Goal: Task Accomplishment & Management: Manage account settings

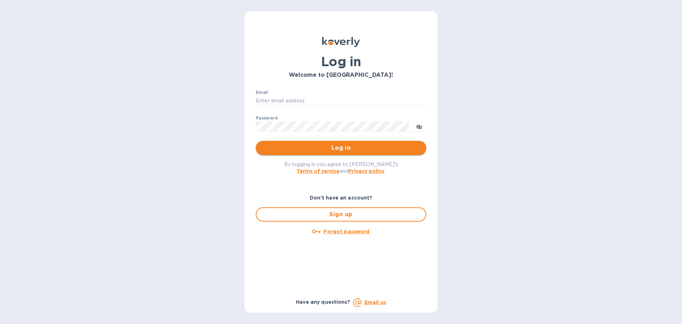
type input "[EMAIL_ADDRESS][DOMAIN_NAME]"
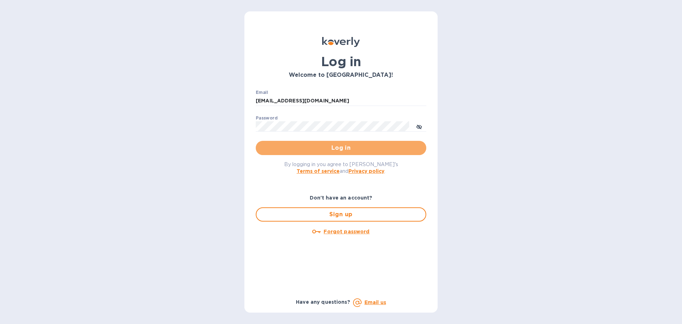
click at [324, 147] on span "Log in" at bounding box center [340, 147] width 159 height 9
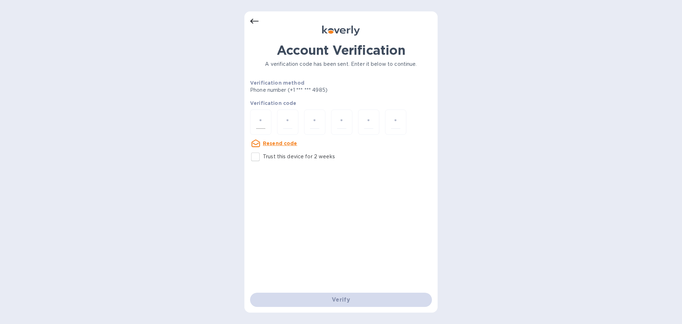
click at [265, 118] on div at bounding box center [260, 121] width 21 height 25
paste input "2"
type input "2"
type input "0"
type input "7"
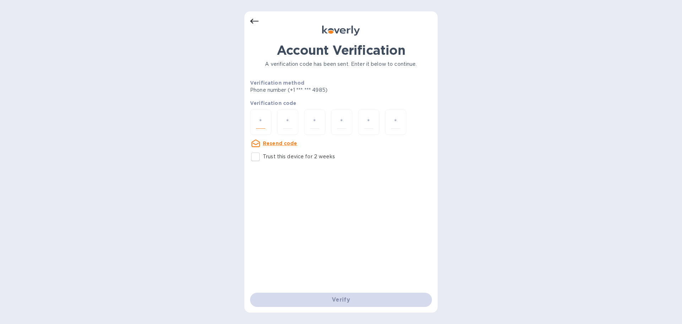
type input "5"
type input "7"
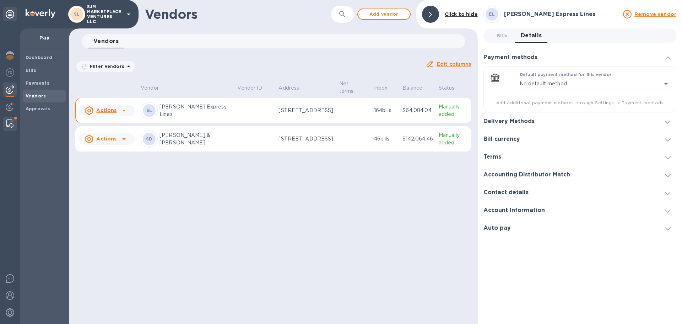
click at [11, 125] on img at bounding box center [9, 123] width 7 height 9
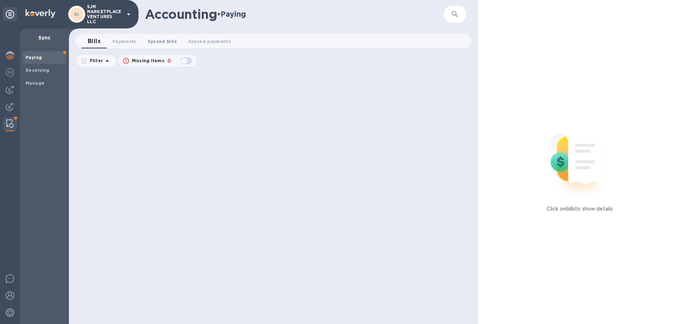
click at [153, 41] on span "Synced bills 0" at bounding box center [162, 41] width 29 height 7
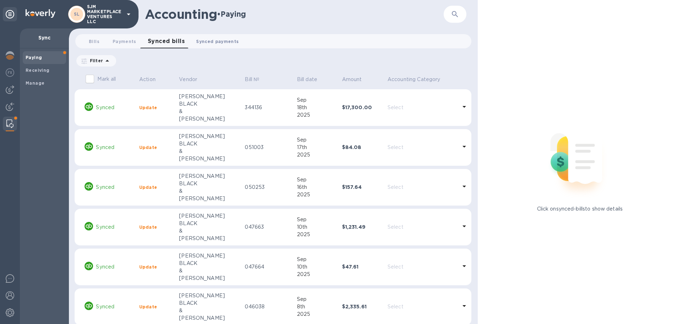
click at [208, 42] on span "Synced payments 0" at bounding box center [217, 41] width 43 height 7
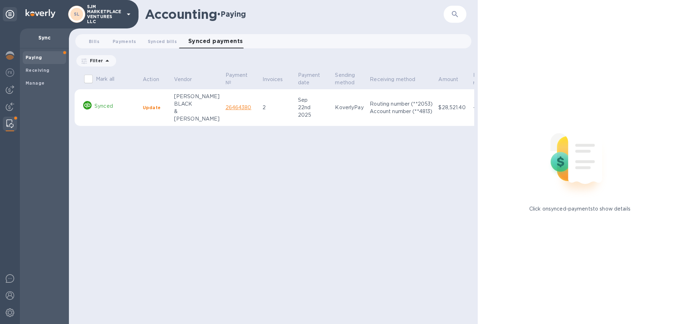
click at [152, 109] on b "Update" at bounding box center [152, 107] width 18 height 5
click at [148, 108] on b "Update" at bounding box center [152, 107] width 18 height 5
click at [156, 41] on span "Synced bills 0" at bounding box center [162, 41] width 29 height 7
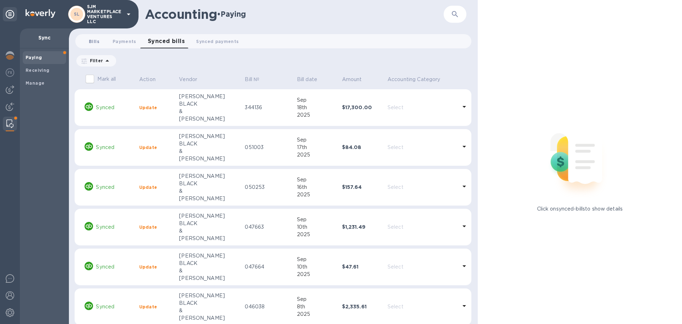
click at [96, 38] on span "Bills 0" at bounding box center [94, 41] width 11 height 7
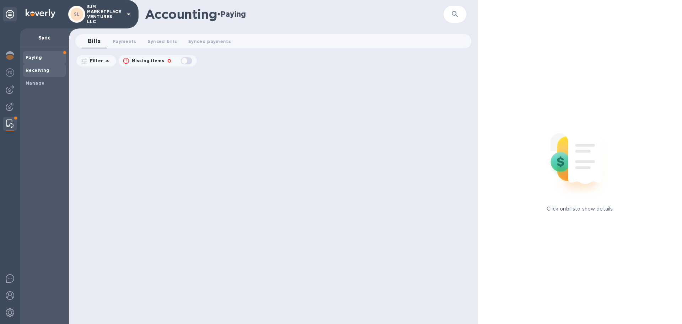
click at [42, 68] on b "Receiving" at bounding box center [38, 69] width 24 height 5
click at [37, 84] on b "Manage" at bounding box center [35, 82] width 19 height 5
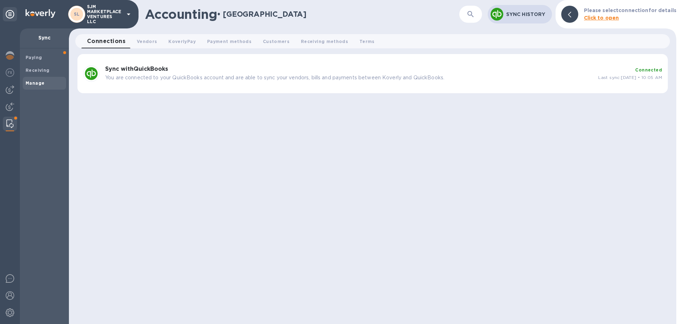
click at [200, 72] on h3 "Sync with QuickBooks" at bounding box center [348, 69] width 487 height 7
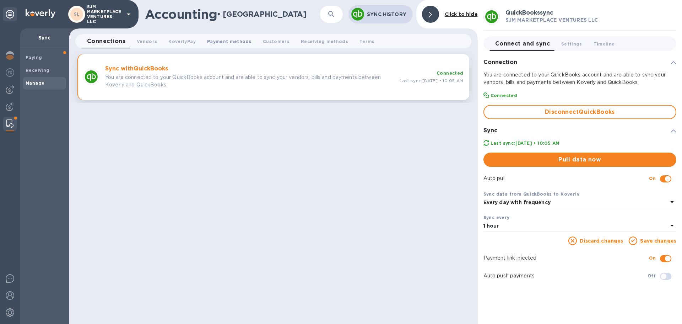
click at [210, 39] on span "Payment methods 0" at bounding box center [229, 41] width 44 height 7
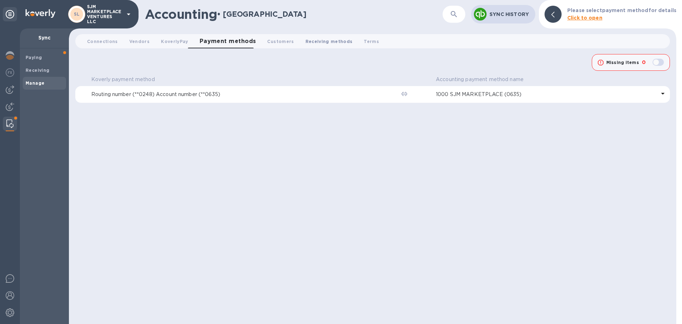
click at [312, 40] on span "Receiving methods 0" at bounding box center [328, 41] width 47 height 7
click at [134, 38] on span "Vendors 0" at bounding box center [139, 41] width 20 height 7
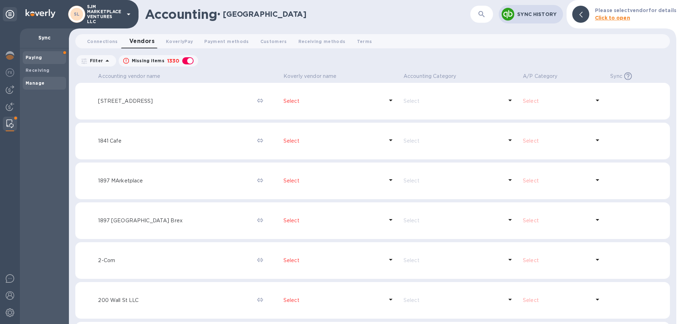
click at [35, 55] on div "Paying" at bounding box center [44, 57] width 43 height 13
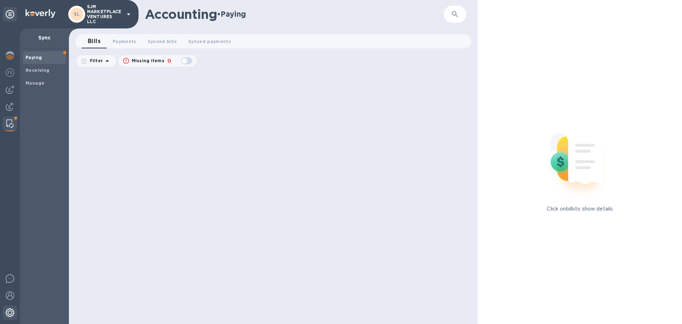
click at [11, 314] on img at bounding box center [10, 312] width 9 height 9
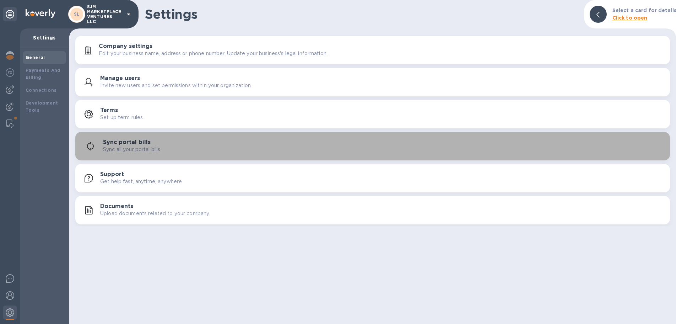
click at [143, 147] on p "Sync all your portal bills" at bounding box center [131, 149] width 57 height 7
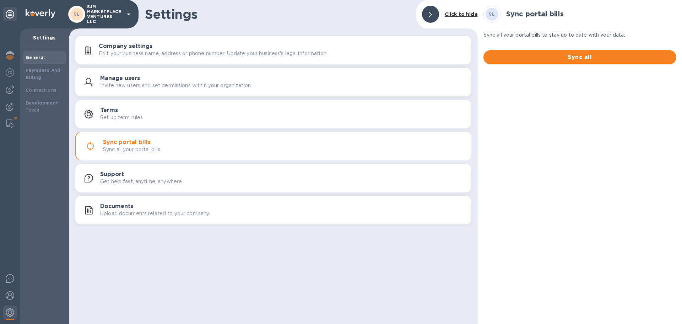
click at [142, 46] on h3 "Company settings" at bounding box center [126, 46] width 54 height 7
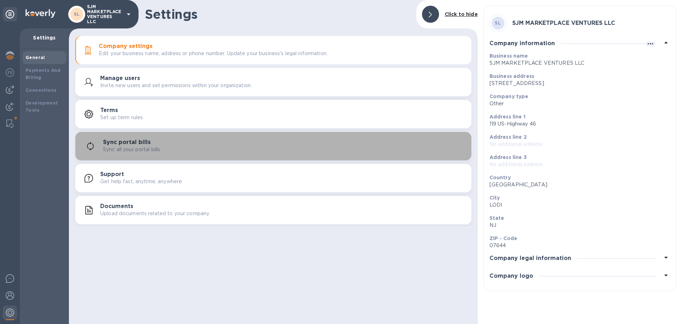
click at [132, 150] on p "Sync all your portal bills" at bounding box center [131, 149] width 57 height 7
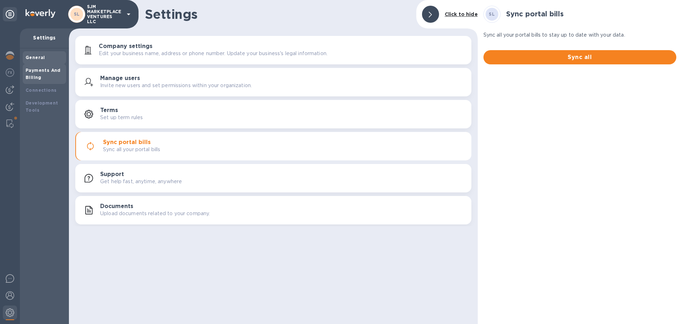
click at [54, 71] on b "Payments And Billing" at bounding box center [43, 73] width 35 height 12
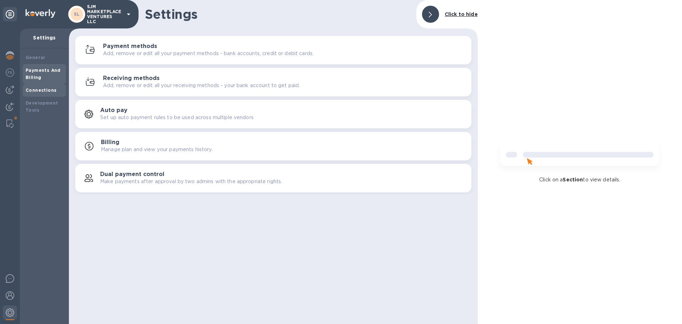
click at [53, 87] on b "Connections" at bounding box center [41, 89] width 31 height 5
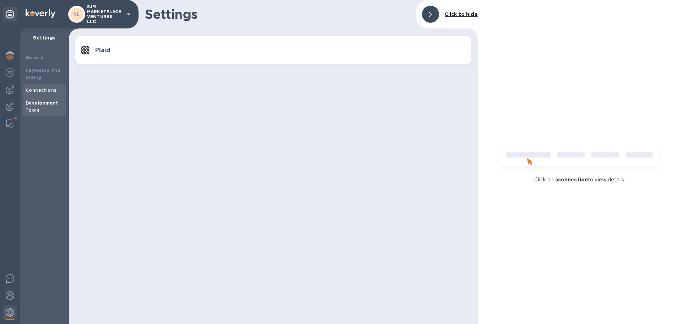
click at [49, 104] on b "Development Tools" at bounding box center [42, 106] width 32 height 12
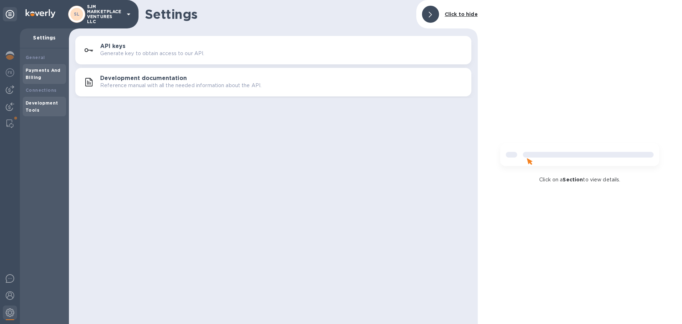
click at [48, 75] on div "Payments And Billing" at bounding box center [45, 74] width 38 height 14
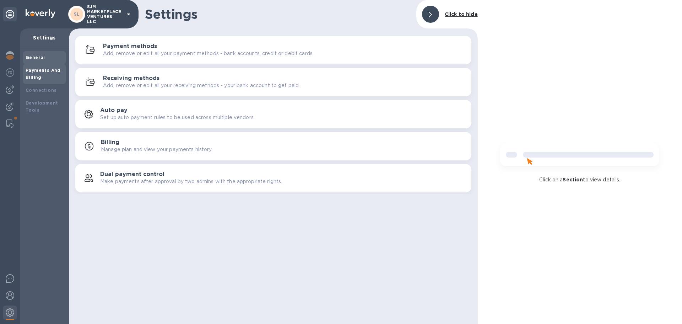
click at [41, 57] on b "General" at bounding box center [36, 57] width 20 height 5
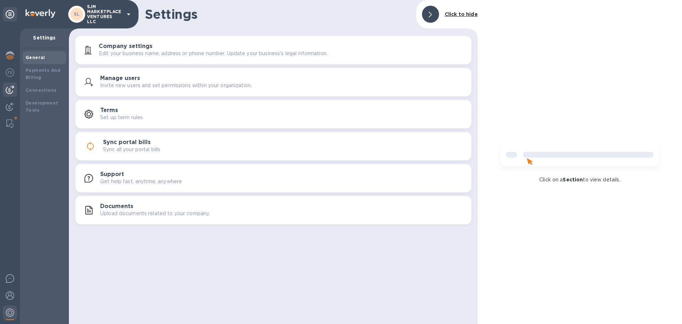
click at [13, 88] on img at bounding box center [10, 89] width 9 height 9
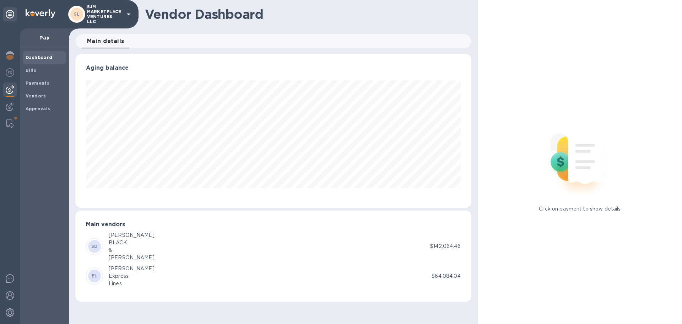
scroll to position [153, 396]
click at [15, 107] on div at bounding box center [10, 107] width 14 height 16
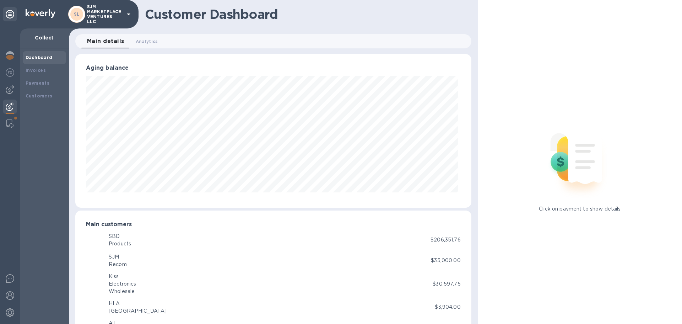
scroll to position [153, 393]
click at [11, 73] on img at bounding box center [10, 72] width 9 height 9
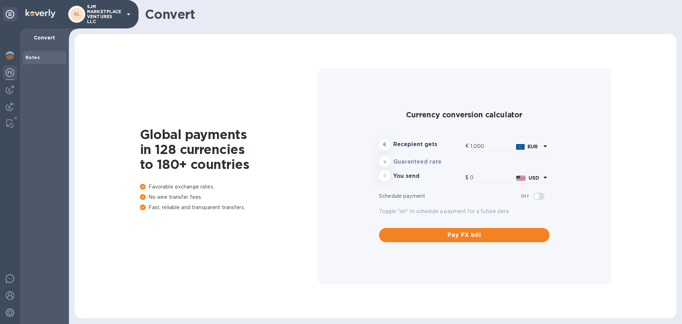
type input "1,177.67"
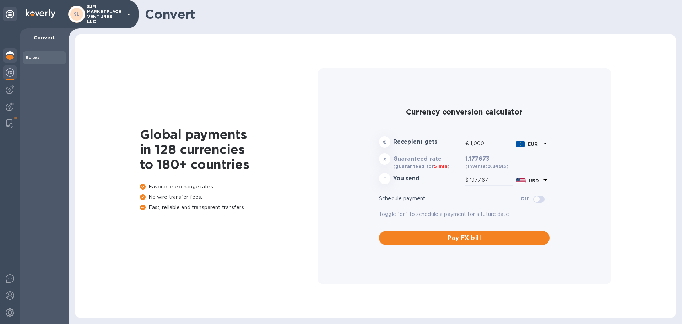
click at [11, 55] on img at bounding box center [10, 55] width 9 height 9
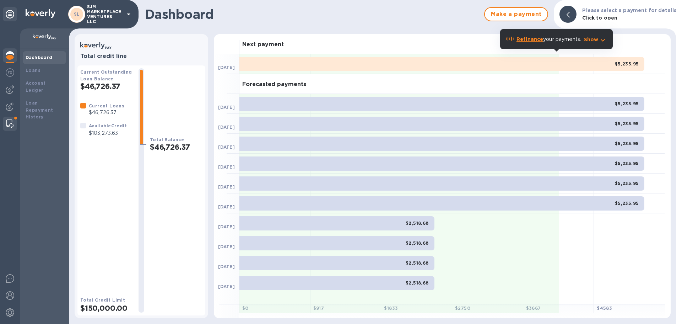
click at [12, 119] on div at bounding box center [10, 123] width 13 height 14
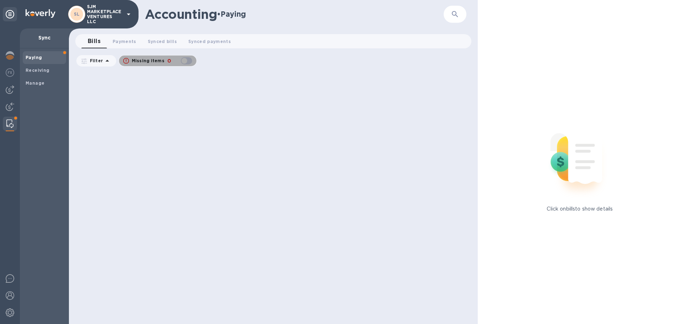
click at [155, 61] on p "Missing items" at bounding box center [148, 61] width 33 height 6
click at [180, 59] on div "button" at bounding box center [186, 61] width 14 height 10
checkbox input "false"
click at [124, 41] on span "Payments 0" at bounding box center [125, 41] width 24 height 7
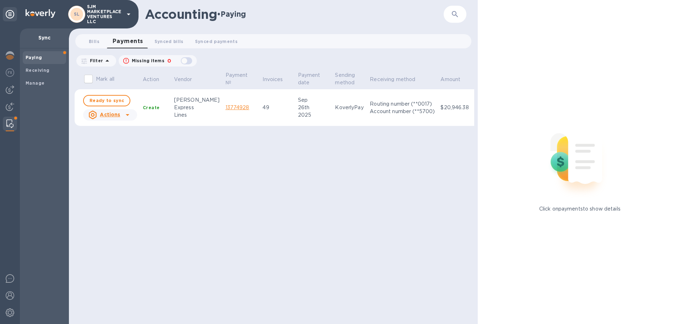
click at [128, 114] on icon at bounding box center [128, 115] width 4 height 2
click at [257, 150] on div at bounding box center [341, 162] width 682 height 324
click at [109, 99] on span "Ready to sync" at bounding box center [107, 100] width 34 height 9
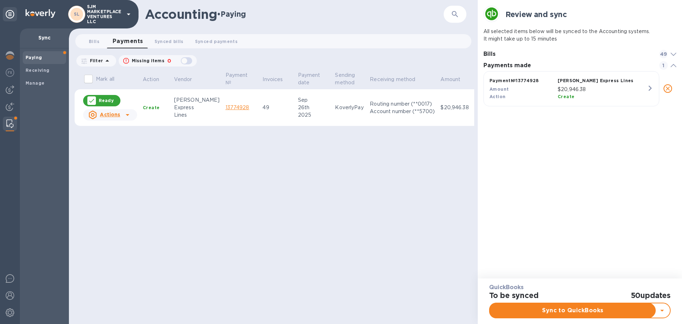
scroll to position [33, 193]
checkbox input "true"
click at [674, 54] on icon at bounding box center [674, 54] width 6 height 3
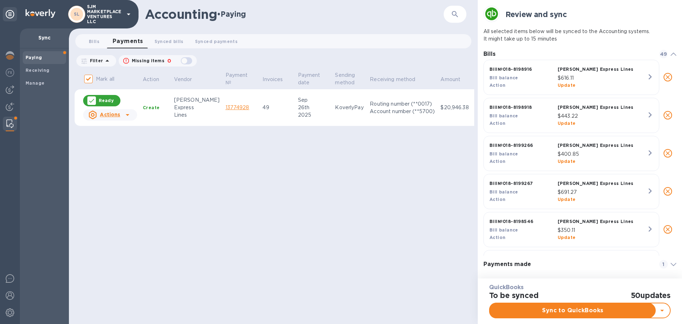
scroll to position [193, 193]
click at [672, 53] on icon at bounding box center [674, 54] width 6 height 3
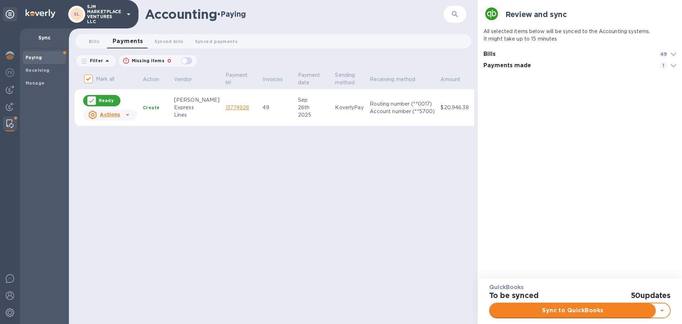
click at [575, 309] on span "Sync to QuickBooks" at bounding box center [572, 310] width 154 height 9
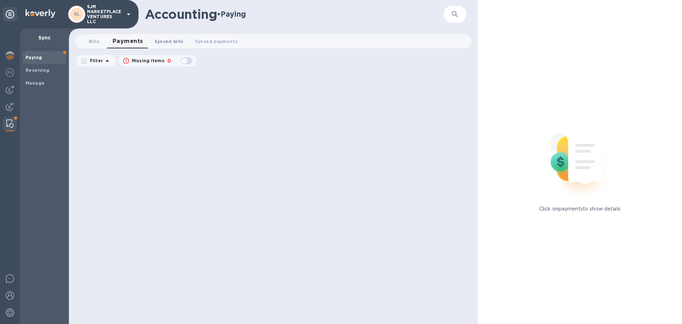
click at [171, 41] on span "Synced bills 0" at bounding box center [168, 41] width 29 height 7
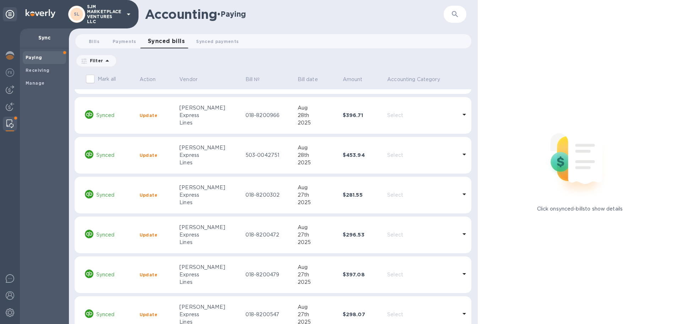
scroll to position [1127, 0]
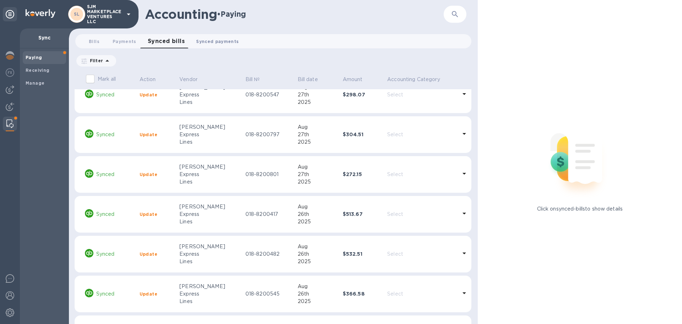
click at [212, 42] on span "Synced payments 0" at bounding box center [217, 41] width 43 height 7
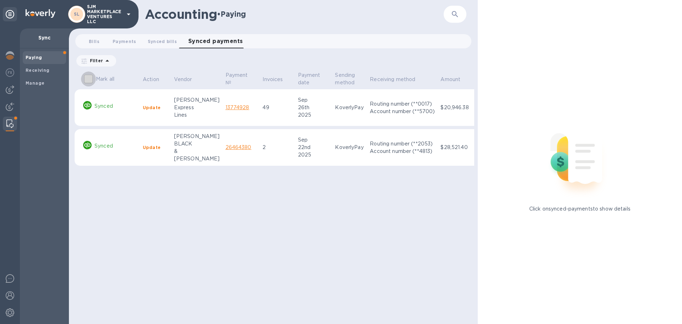
click at [89, 82] on input "Mark all" at bounding box center [88, 78] width 15 height 15
checkbox input "false"
click at [125, 42] on span "Payments 0" at bounding box center [125, 41] width 24 height 7
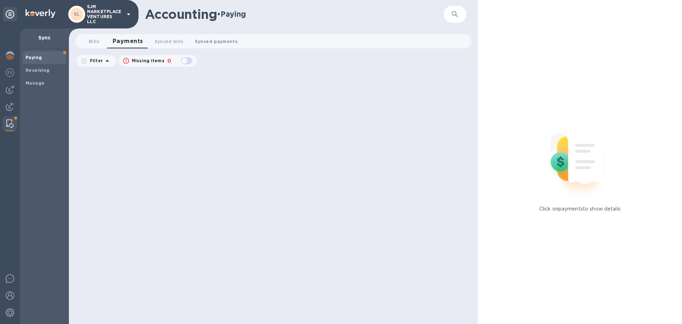
click at [207, 42] on span "Synced payments 0" at bounding box center [216, 41] width 43 height 7
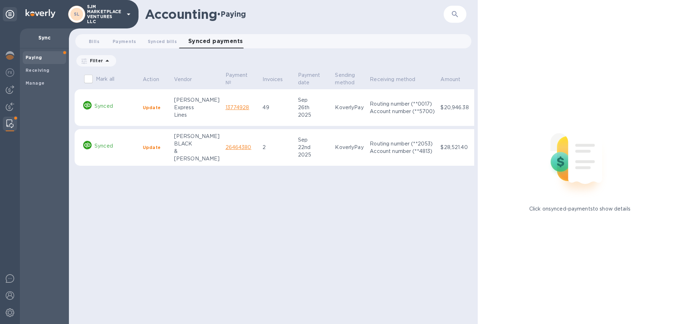
click at [149, 146] on b "Update" at bounding box center [152, 147] width 18 height 5
click at [148, 106] on b "Update" at bounding box center [152, 107] width 18 height 5
click at [103, 104] on p "Synced" at bounding box center [115, 105] width 43 height 7
click at [157, 41] on span "Synced bills 0" at bounding box center [162, 41] width 29 height 7
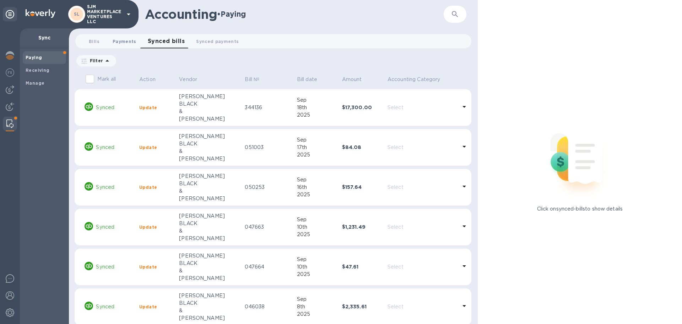
click at [129, 42] on span "Payments 0" at bounding box center [125, 41] width 24 height 7
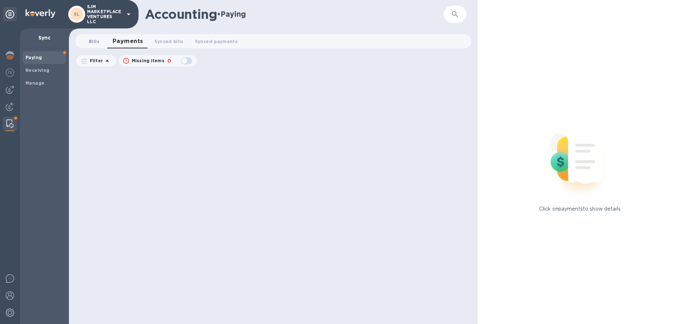
click at [96, 42] on span "Bills 0" at bounding box center [94, 41] width 11 height 7
click at [36, 69] on b "Receiving" at bounding box center [38, 69] width 24 height 5
click at [141, 40] on span "Synced payments 0" at bounding box center [150, 41] width 43 height 7
click at [38, 78] on div "Manage" at bounding box center [44, 83] width 43 height 13
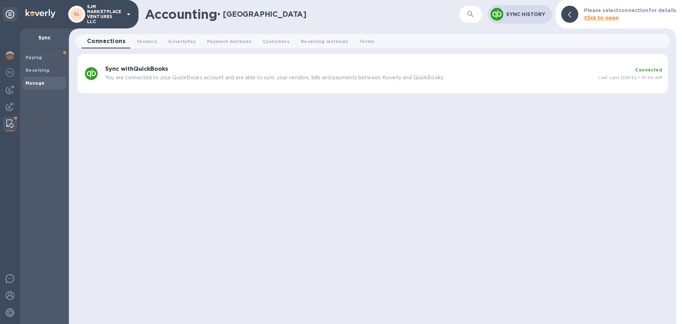
click at [125, 71] on b "Sync with QuickBooks" at bounding box center [136, 68] width 63 height 7
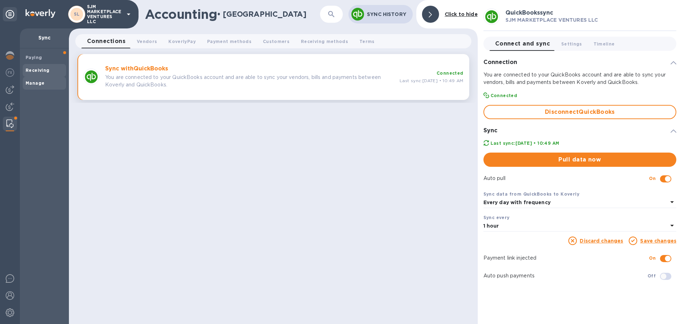
click at [43, 72] on b "Receiving" at bounding box center [38, 69] width 24 height 5
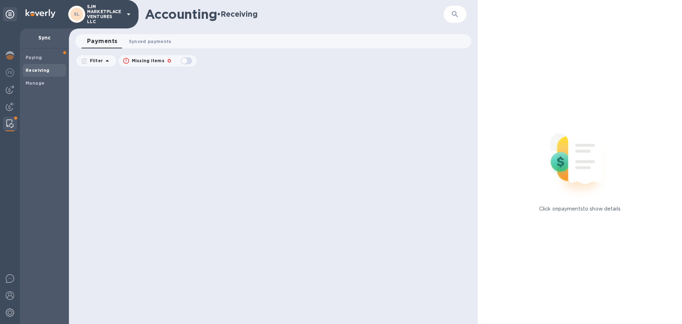
click at [149, 42] on span "Synced payments 0" at bounding box center [150, 41] width 43 height 7
click at [11, 105] on img at bounding box center [10, 106] width 9 height 9
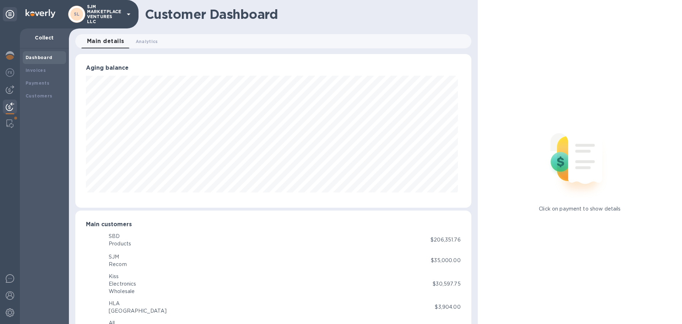
scroll to position [153, 393]
click at [11, 91] on img at bounding box center [10, 89] width 9 height 9
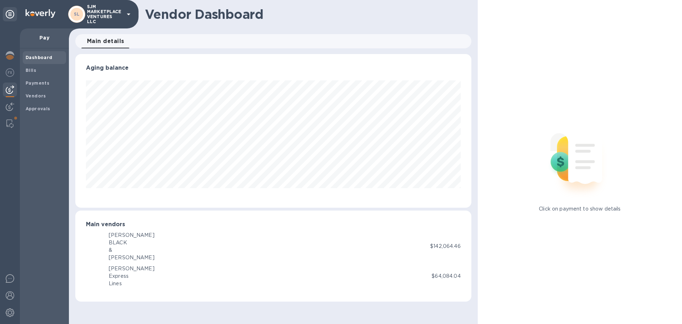
scroll to position [153, 396]
click at [11, 122] on img at bounding box center [9, 123] width 7 height 9
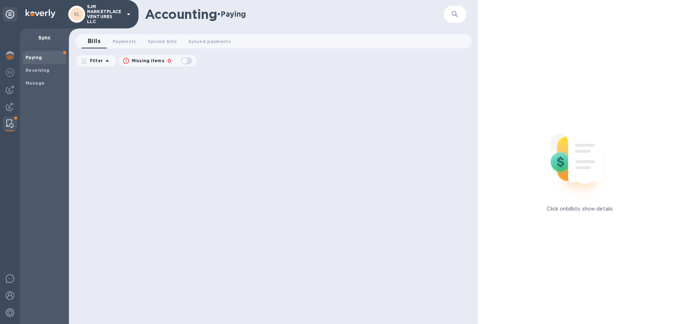
click at [100, 18] on p "SJM MARKETPLACE VENTURES LLC" at bounding box center [105, 14] width 36 height 20
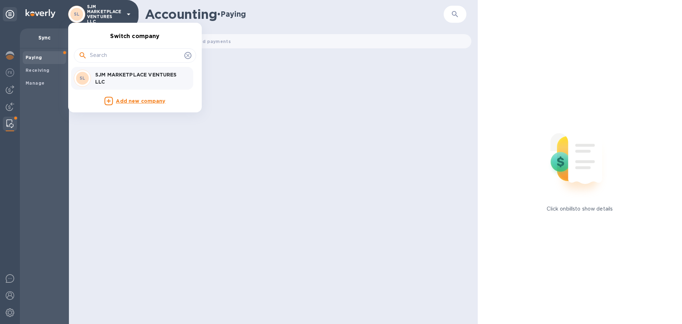
click at [100, 18] on div at bounding box center [341, 162] width 682 height 324
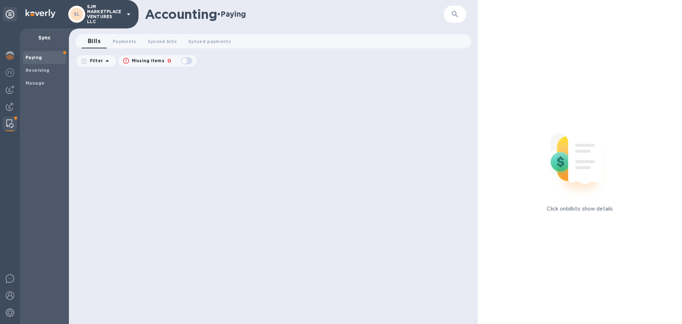
click at [7, 14] on icon at bounding box center [10, 14] width 9 height 9
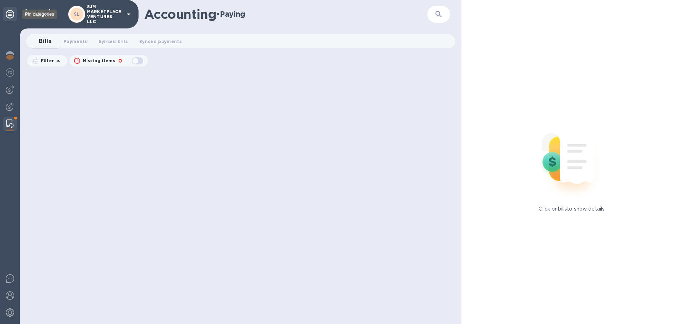
click at [10, 12] on icon at bounding box center [10, 14] width 9 height 9
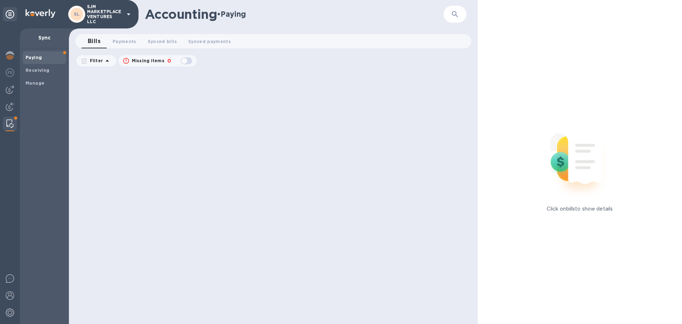
click at [44, 38] on p "Sync" at bounding box center [45, 37] width 38 height 7
click at [12, 313] on img at bounding box center [10, 312] width 9 height 9
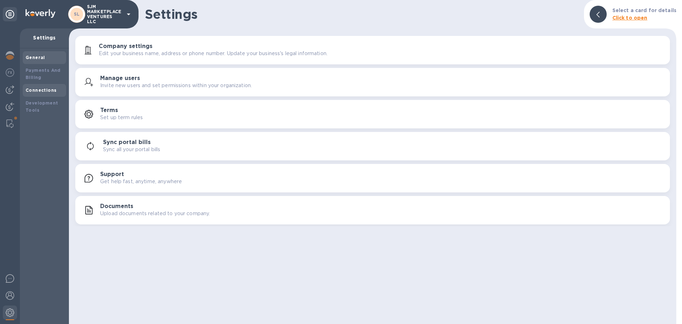
click at [55, 89] on div "Connections" at bounding box center [45, 90] width 38 height 7
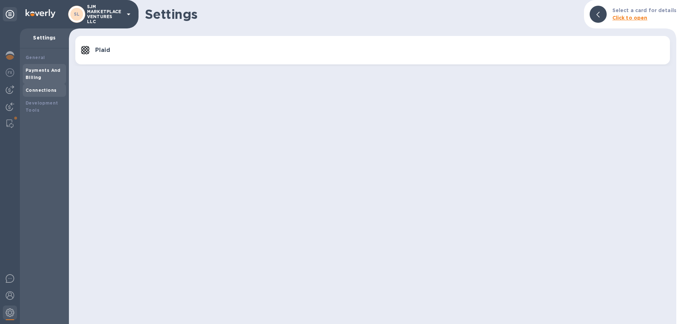
click at [41, 72] on b "Payments And Billing" at bounding box center [43, 73] width 35 height 12
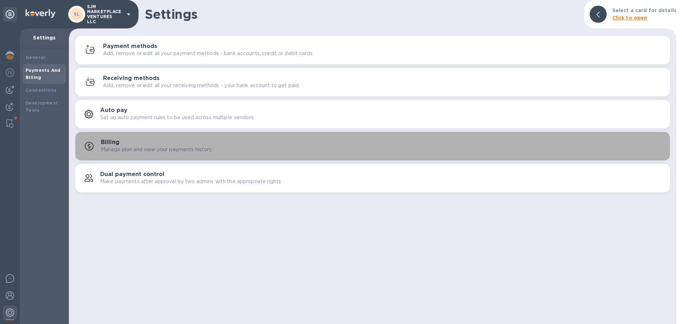
click at [130, 144] on div "Billing Manage plan and view your payments history." at bounding box center [382, 146] width 563 height 14
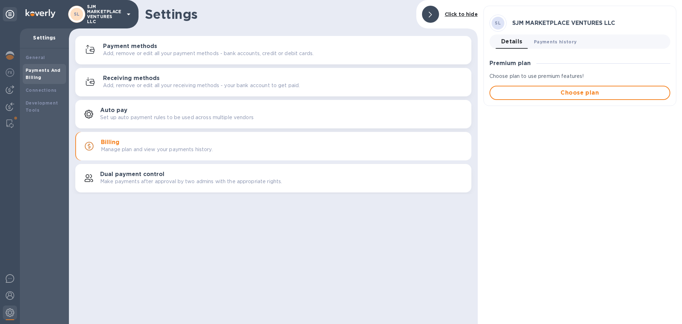
click at [553, 39] on span "Payments history 0" at bounding box center [555, 41] width 43 height 7
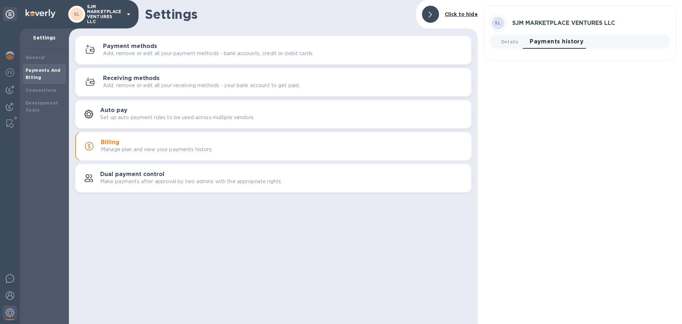
click at [552, 42] on span "Payments history 0" at bounding box center [557, 42] width 54 height 10
click at [506, 42] on span "Details 0" at bounding box center [509, 41] width 17 height 7
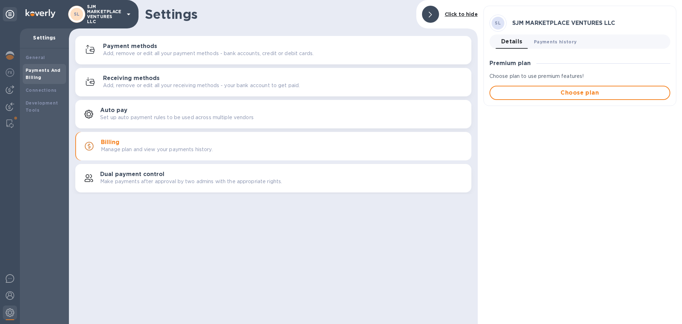
click at [548, 40] on span "Payments history 0" at bounding box center [555, 41] width 43 height 7
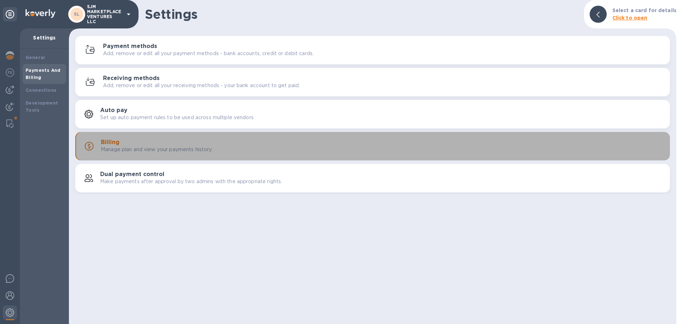
click at [353, 148] on div "Billing Manage plan and view your payments history." at bounding box center [382, 146] width 563 height 14
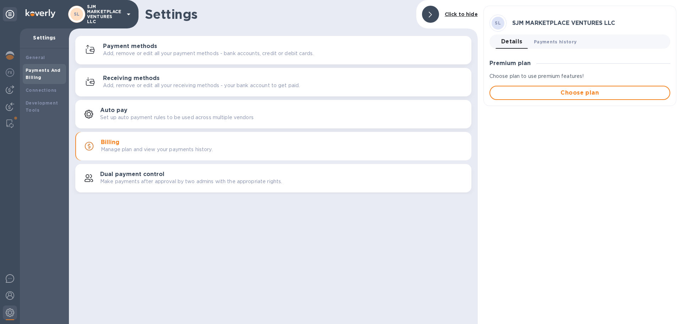
click at [559, 43] on span "Payments history 0" at bounding box center [555, 41] width 43 height 7
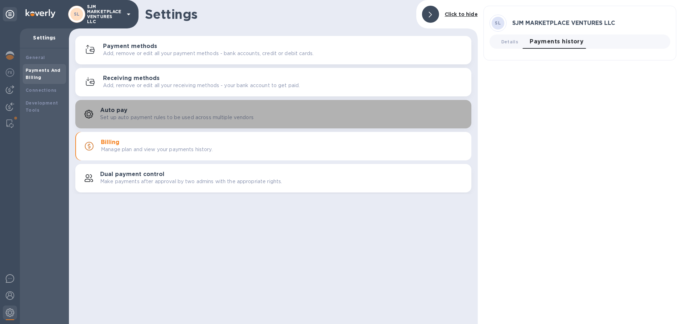
click at [147, 114] on p "Set up auto payment rules to be used across multiple vendors" at bounding box center [176, 117] width 153 height 7
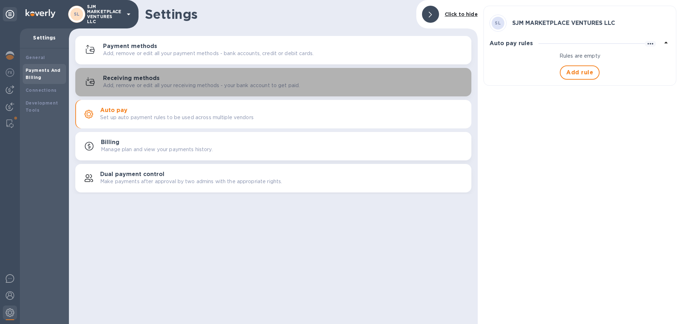
click at [136, 85] on p "Add, remove or edit all your receiving methods - your bank account to get paid." at bounding box center [201, 85] width 197 height 7
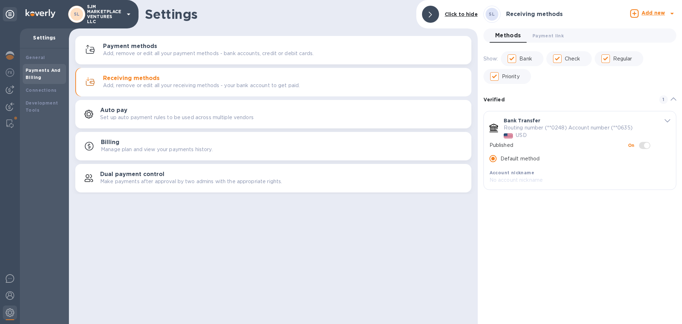
click at [151, 55] on p "Add, remove or edit all your payment methods - bank accounts, credit or debit c…" at bounding box center [208, 53] width 211 height 7
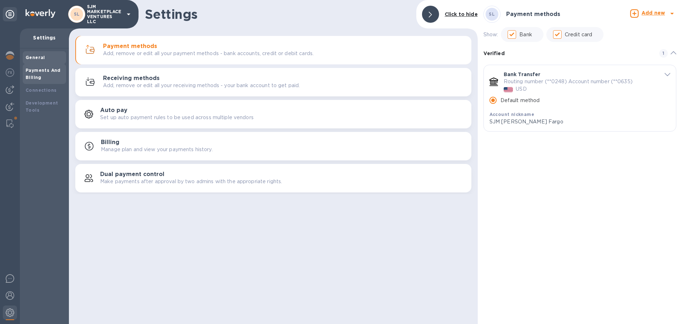
click at [44, 58] on div "General" at bounding box center [45, 57] width 38 height 7
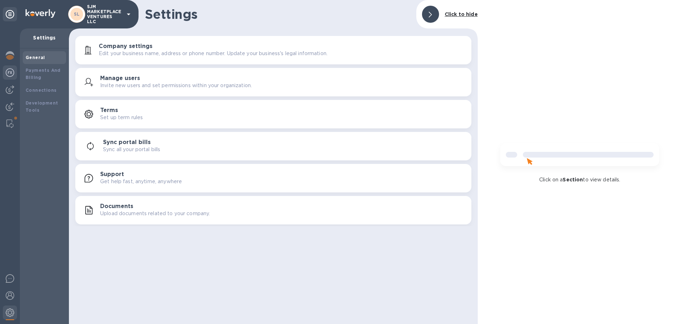
click at [10, 71] on img at bounding box center [10, 72] width 9 height 9
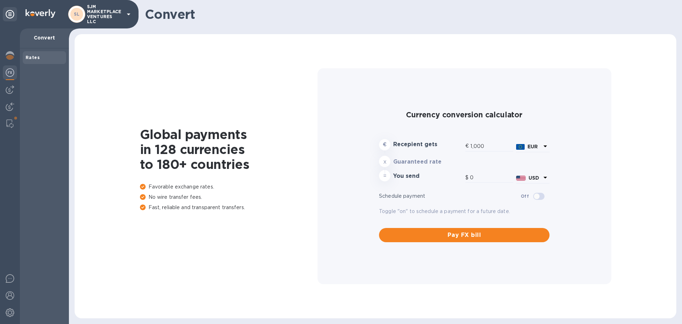
type input "1,177.77"
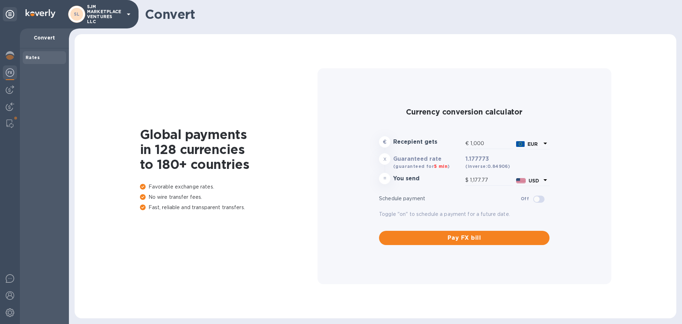
click at [9, 75] on img at bounding box center [10, 72] width 9 height 9
click at [10, 88] on img at bounding box center [10, 89] width 9 height 9
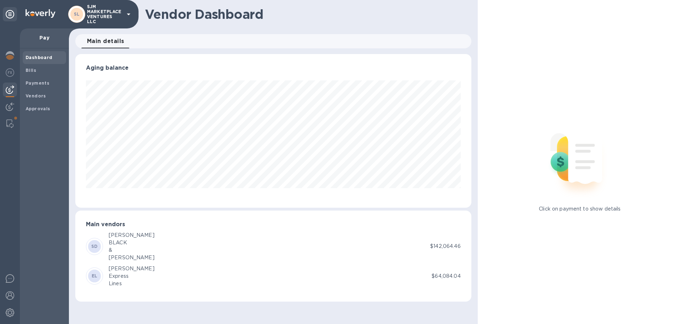
scroll to position [153, 396]
click at [348, 278] on div "EL Estes Express Lines" at bounding box center [259, 276] width 346 height 22
click at [123, 235] on div "[PERSON_NAME]" at bounding box center [132, 234] width 46 height 7
click at [126, 13] on icon at bounding box center [128, 14] width 9 height 9
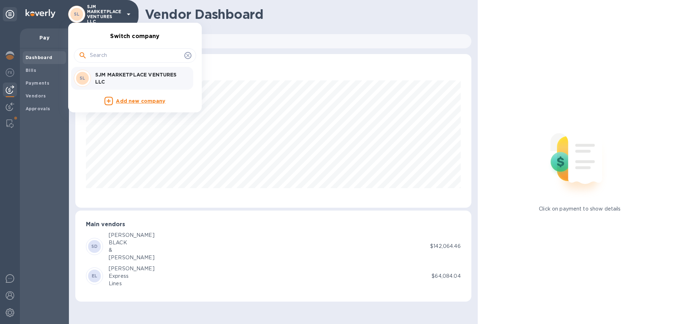
drag, startPoint x: 177, startPoint y: 271, endPoint x: 133, endPoint y: 252, distance: 48.2
click at [175, 270] on div at bounding box center [341, 162] width 682 height 324
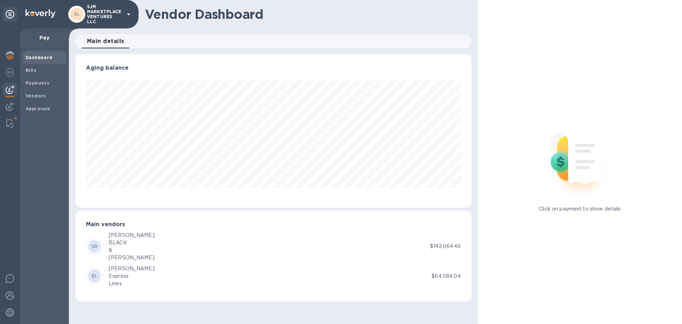
click at [99, 223] on h3 "Main vendors" at bounding box center [273, 224] width 375 height 7
click at [93, 277] on b "EL" at bounding box center [95, 275] width 6 height 5
click at [555, 206] on p "Click on payment to show details" at bounding box center [580, 208] width 82 height 7
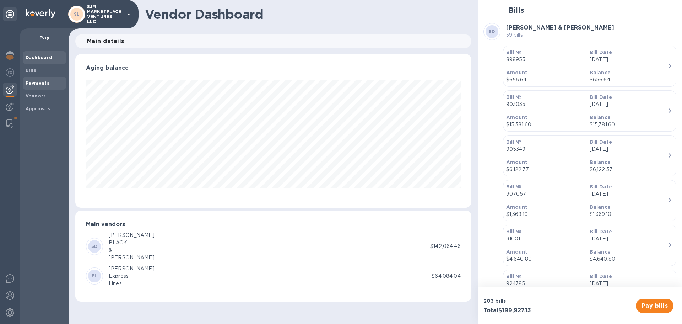
click at [35, 81] on b "Payments" at bounding box center [38, 82] width 24 height 5
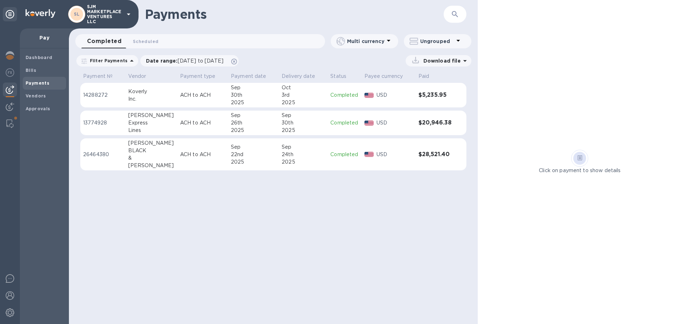
click at [418, 98] on td "$5,235.95" at bounding box center [435, 95] width 39 height 25
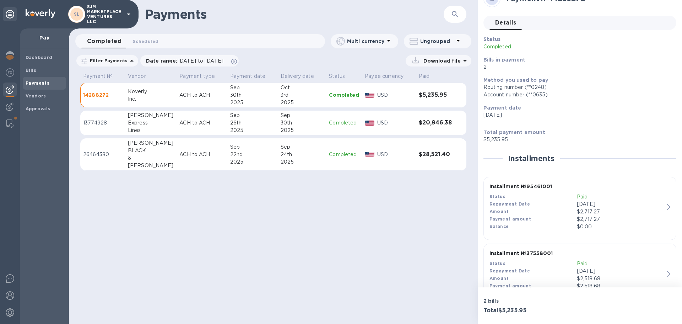
scroll to position [44, 0]
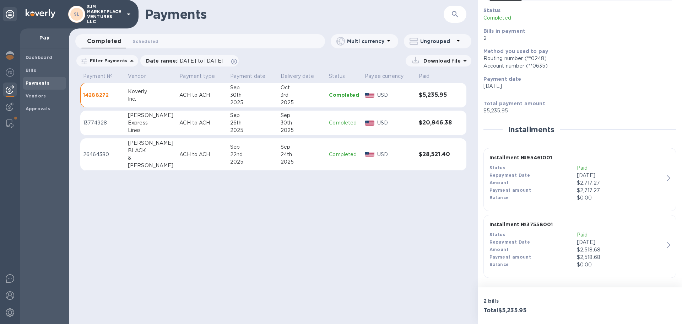
click at [659, 183] on div "$2,717.27" at bounding box center [620, 182] width 87 height 7
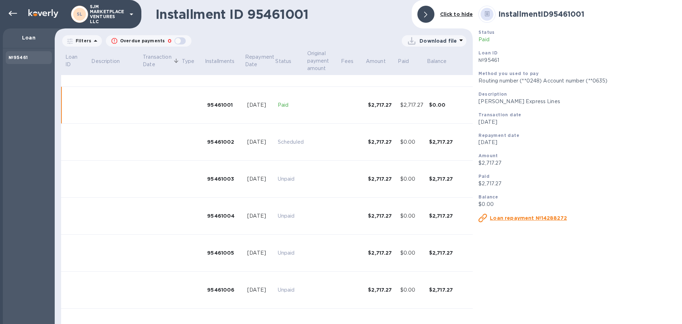
scroll to position [27, 0]
click at [454, 42] on p "Download file" at bounding box center [437, 40] width 37 height 7
click at [608, 126] on div at bounding box center [341, 162] width 682 height 324
click at [211, 104] on div "95461001" at bounding box center [224, 104] width 34 height 7
click at [530, 219] on u "Loan repayment №14288272" at bounding box center [528, 218] width 77 height 6
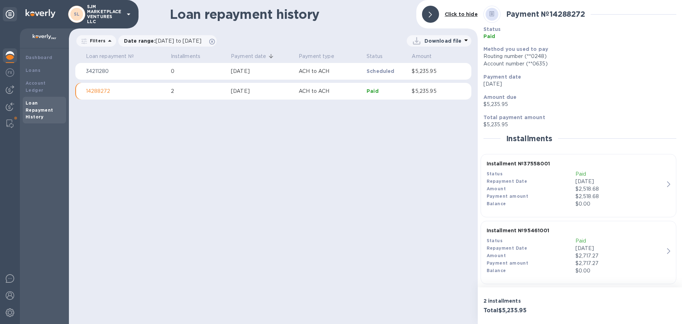
click at [379, 73] on p "Scheduled" at bounding box center [386, 70] width 39 height 7
click at [243, 93] on div "Sep 30, 2025" at bounding box center [262, 90] width 62 height 7
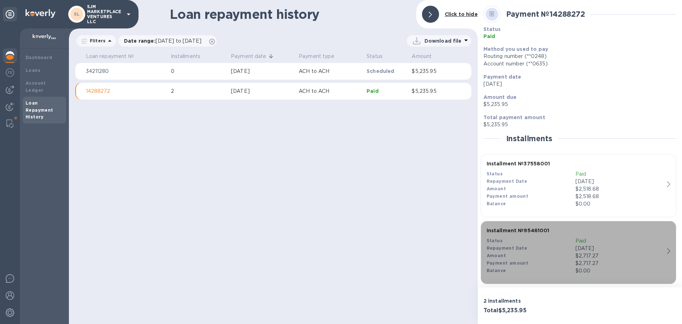
click at [657, 243] on p "Paid" at bounding box center [619, 240] width 89 height 7
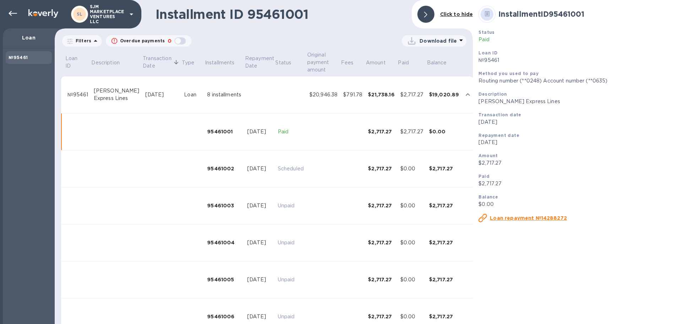
click at [93, 42] on icon at bounding box center [95, 41] width 9 height 9
click at [315, 36] on div "Download file" at bounding box center [328, 40] width 275 height 11
click at [108, 64] on p "Description" at bounding box center [105, 62] width 28 height 7
click at [13, 15] on icon at bounding box center [13, 13] width 9 height 9
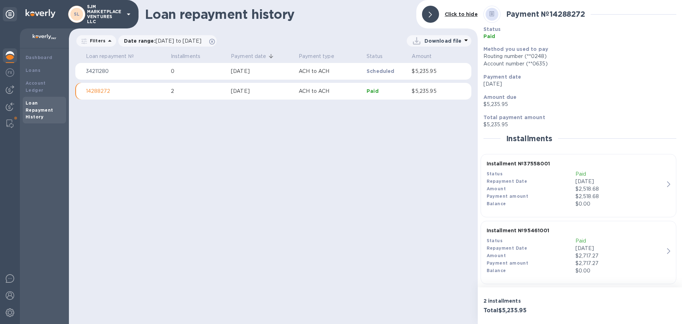
click at [96, 91] on p "14288272" at bounding box center [125, 90] width 79 height 7
click at [289, 75] on td "Oct 7, 2025" at bounding box center [262, 71] width 68 height 17
click at [99, 92] on p "14288272" at bounding box center [125, 90] width 79 height 7
click at [138, 72] on p "34211280" at bounding box center [125, 70] width 79 height 7
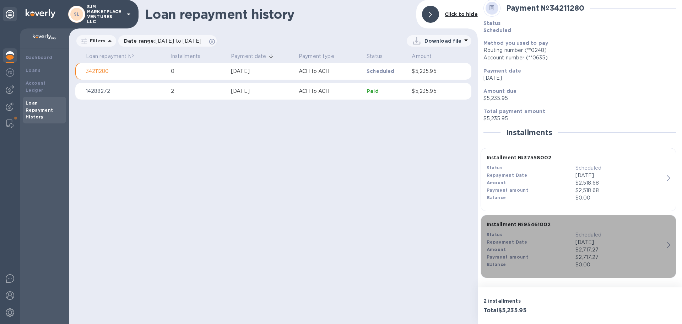
click at [657, 260] on p "$2,717.27" at bounding box center [619, 256] width 89 height 7
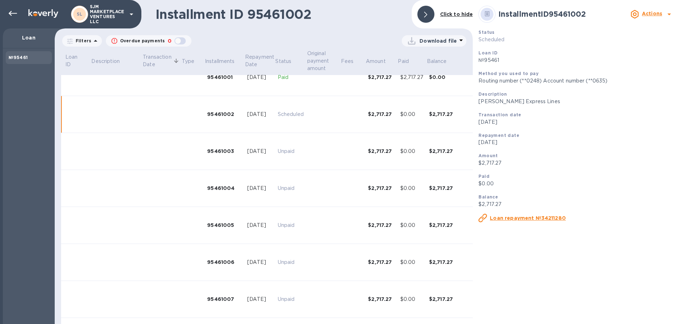
scroll to position [64, 0]
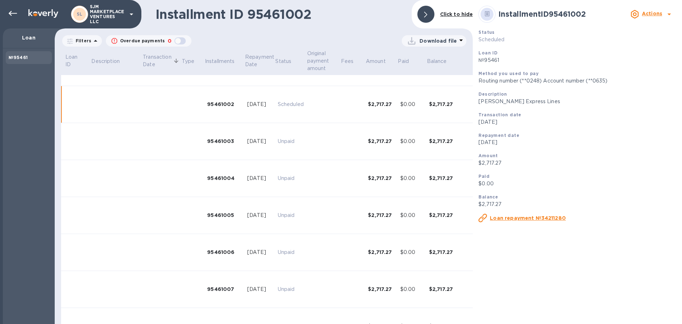
click at [532, 218] on u "Loan repayment №34211280" at bounding box center [528, 218] width 76 height 6
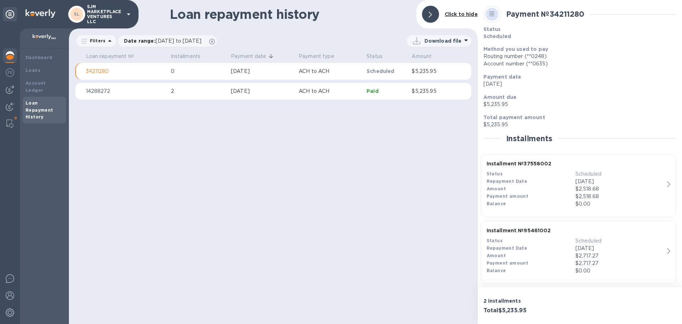
click at [104, 91] on p "14288272" at bounding box center [125, 90] width 79 height 7
click at [625, 259] on p "$2,717.27" at bounding box center [619, 262] width 89 height 7
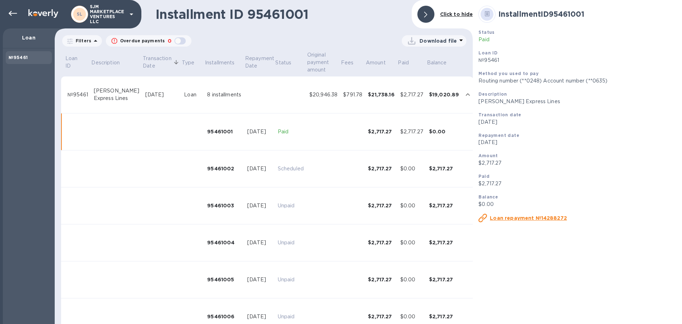
scroll to position [27, 0]
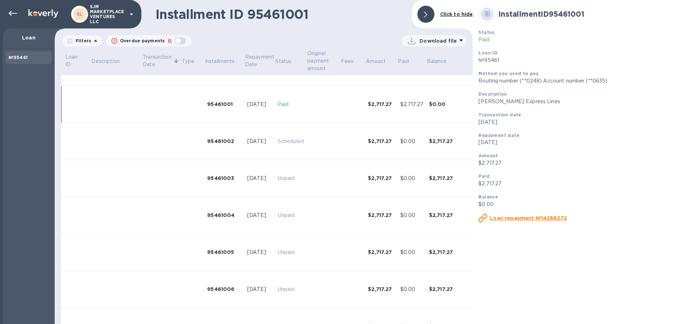
click at [284, 144] on p "Scheduled" at bounding box center [291, 140] width 26 height 7
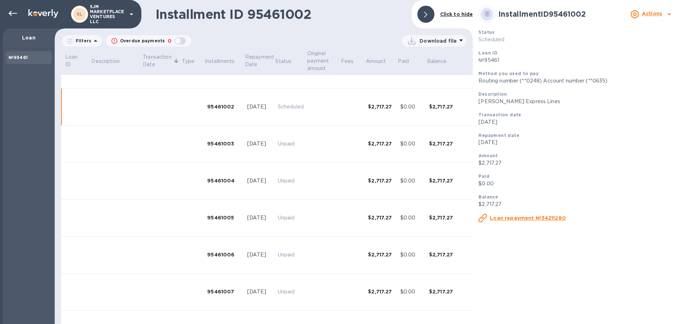
scroll to position [64, 0]
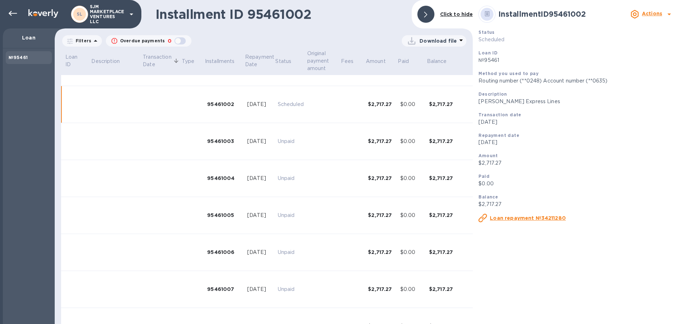
click at [279, 143] on p "Unpaid" at bounding box center [291, 140] width 26 height 7
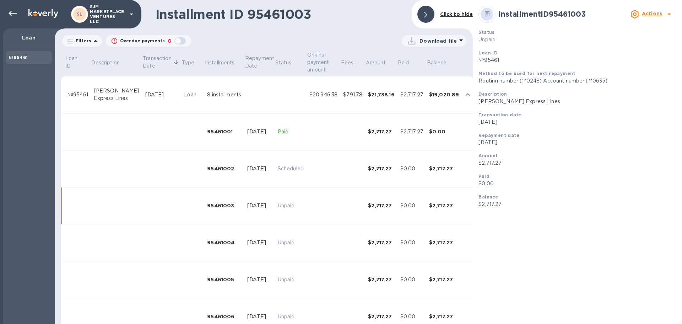
click at [23, 38] on p "Loan" at bounding box center [29, 37] width 40 height 7
click at [9, 13] on icon at bounding box center [13, 13] width 9 height 5
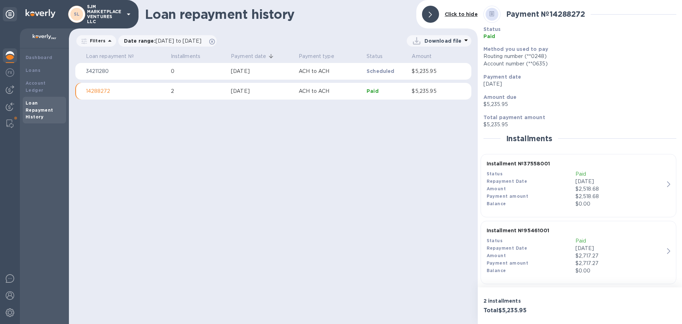
click at [104, 71] on p "34211280" at bounding box center [125, 70] width 79 height 7
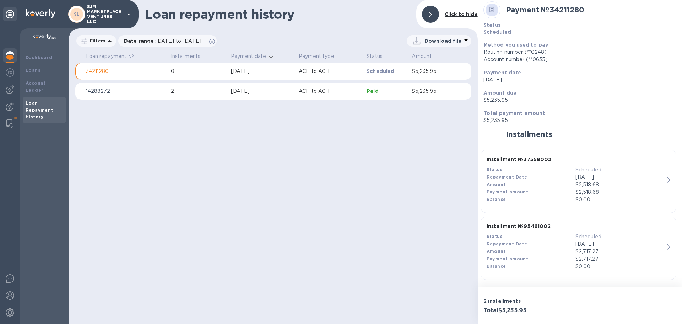
scroll to position [6, 0]
click at [44, 36] on img at bounding box center [45, 37] width 24 height 6
click at [35, 58] on b "Dashboard" at bounding box center [39, 57] width 27 height 5
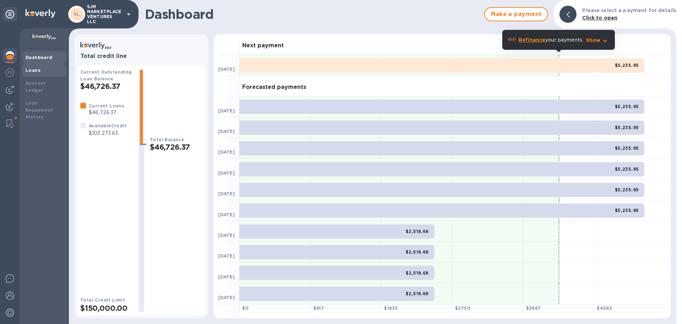
click at [36, 71] on b "Loans" at bounding box center [33, 69] width 15 height 5
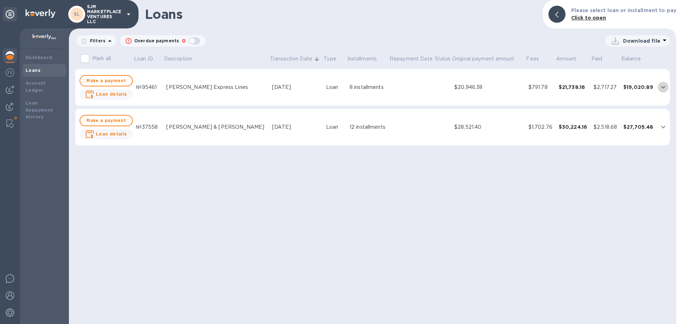
click at [663, 86] on icon "expand row" at bounding box center [663, 87] width 9 height 9
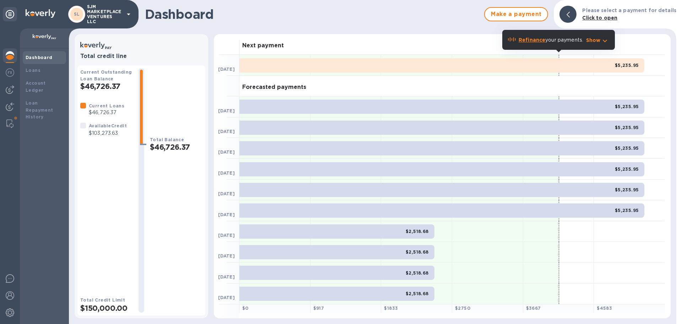
click at [606, 39] on icon "button" at bounding box center [605, 41] width 9 height 9
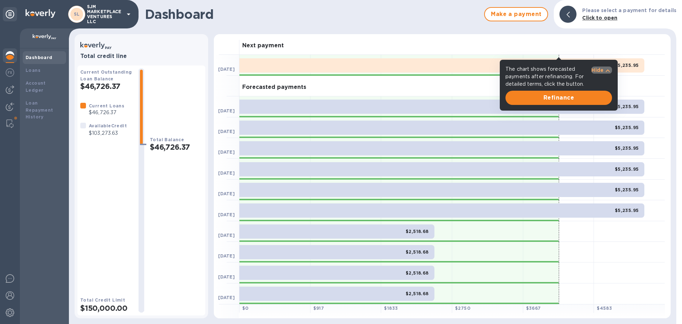
click at [608, 70] on icon "button" at bounding box center [608, 70] width 4 height 2
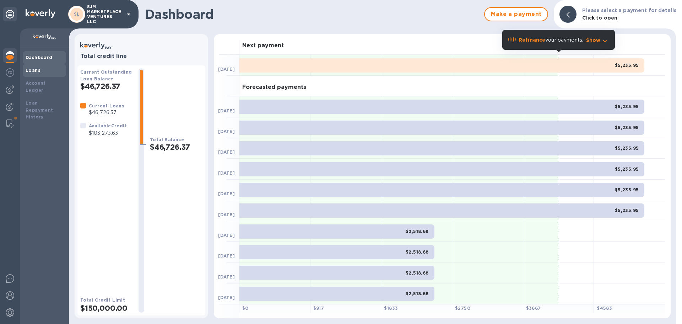
click at [40, 67] on div "Loans" at bounding box center [45, 70] width 38 height 7
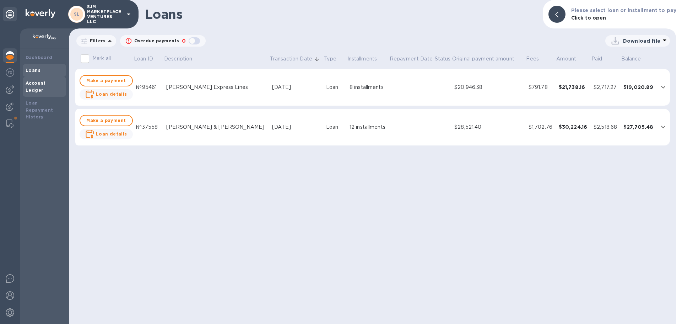
click at [44, 85] on b "Account Ledger" at bounding box center [36, 86] width 20 height 12
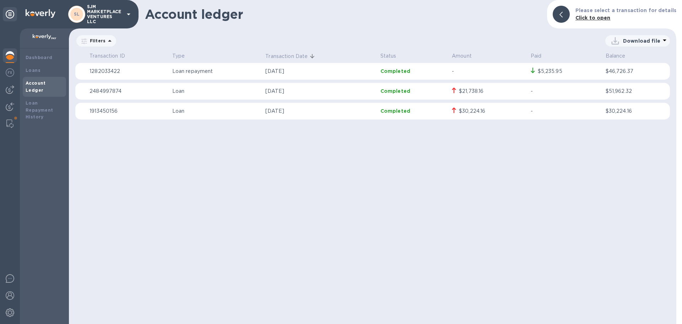
click at [548, 69] on div "$5,235.95" at bounding box center [550, 70] width 25 height 7
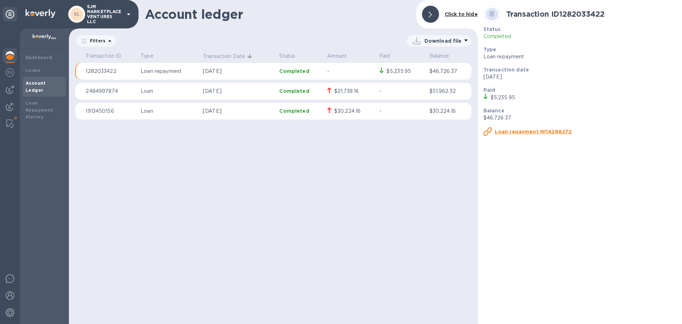
click at [531, 131] on u "Loan repayment №14288272" at bounding box center [533, 132] width 77 height 6
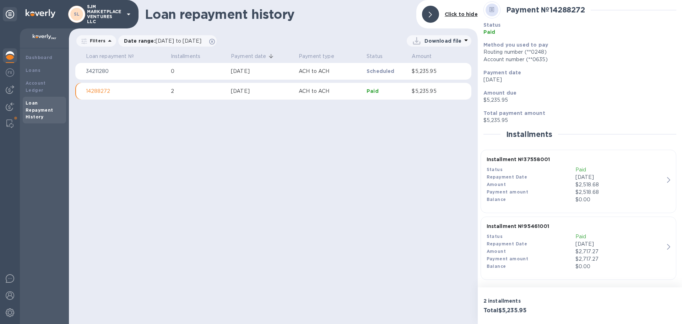
scroll to position [6, 0]
click at [10, 86] on img at bounding box center [10, 89] width 9 height 9
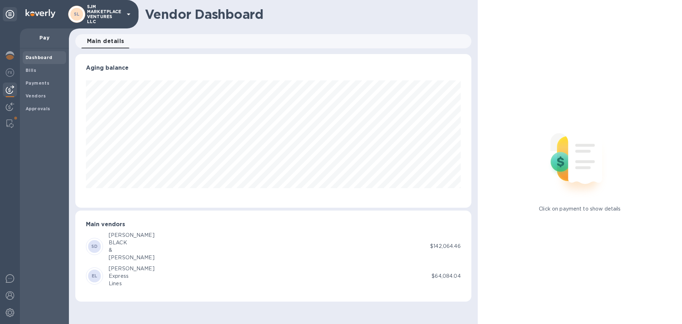
scroll to position [153, 396]
click at [9, 104] on img at bounding box center [10, 106] width 9 height 9
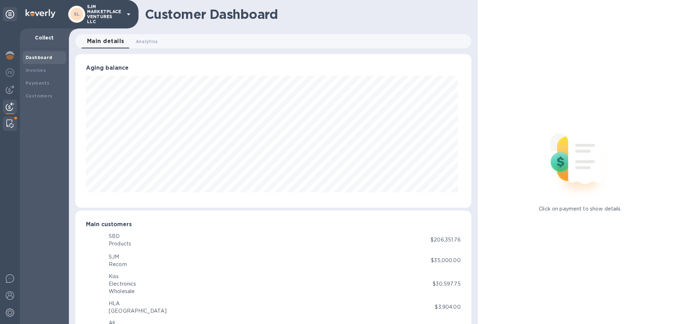
scroll to position [153, 393]
click at [10, 121] on img at bounding box center [9, 123] width 7 height 9
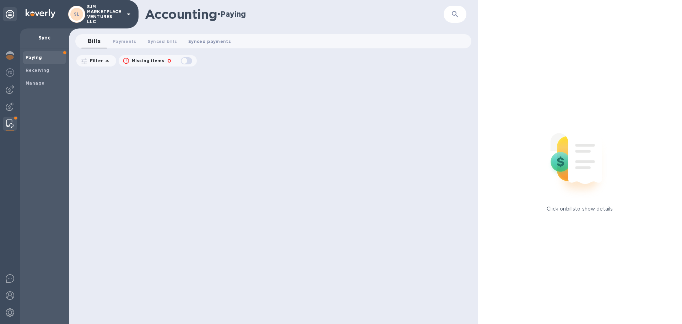
click at [205, 42] on span "Synced payments 0" at bounding box center [209, 41] width 43 height 7
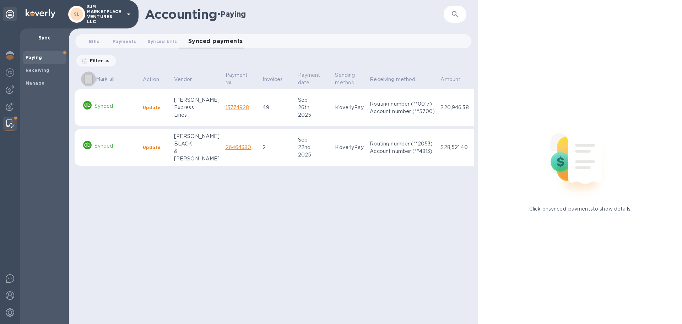
click at [87, 76] on input "Mark all" at bounding box center [88, 78] width 15 height 15
click at [90, 78] on input "Mark all" at bounding box center [88, 78] width 15 height 15
click at [119, 108] on p "Synced" at bounding box center [115, 105] width 43 height 7
checkbox input "false"
click at [148, 106] on b "Update" at bounding box center [152, 107] width 18 height 5
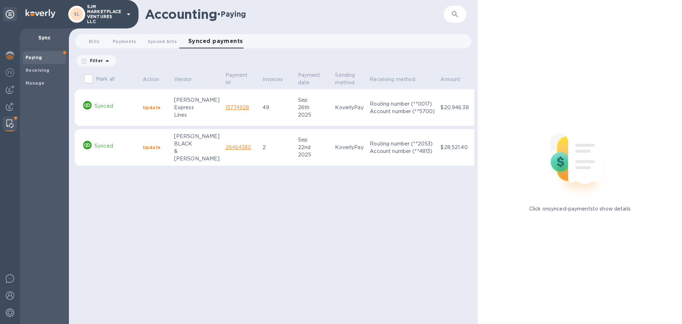
click at [150, 146] on b "Update" at bounding box center [152, 147] width 18 height 5
click at [11, 311] on img at bounding box center [10, 312] width 9 height 9
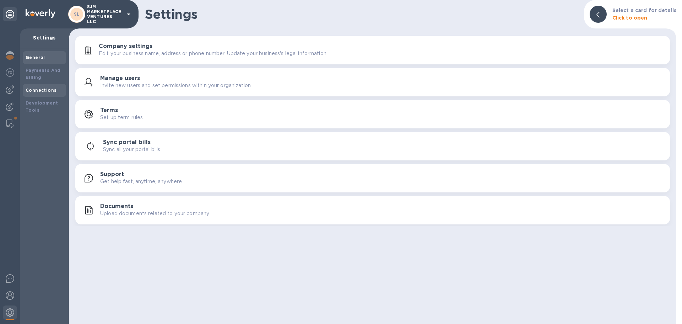
click at [44, 91] on b "Connections" at bounding box center [41, 89] width 31 height 5
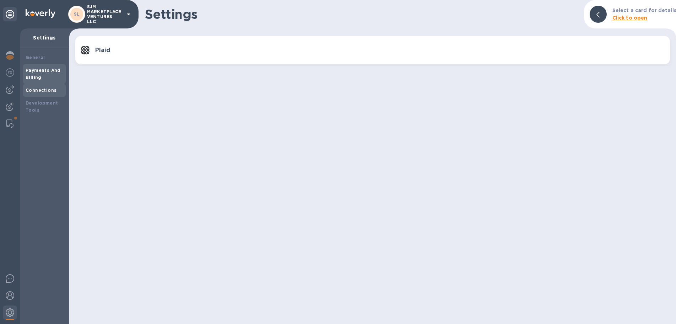
click at [40, 71] on b "Payments And Billing" at bounding box center [43, 73] width 35 height 12
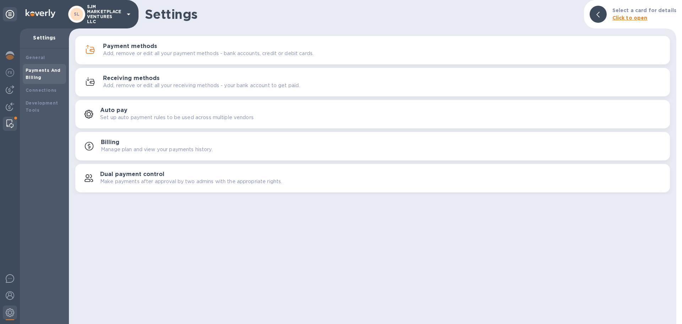
click at [8, 127] on img at bounding box center [9, 123] width 7 height 9
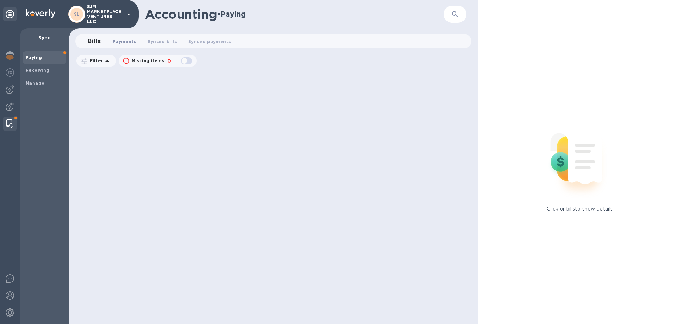
click at [125, 41] on span "Payments 0" at bounding box center [125, 41] width 24 height 7
click at [163, 40] on span "Synced bills 0" at bounding box center [168, 41] width 29 height 7
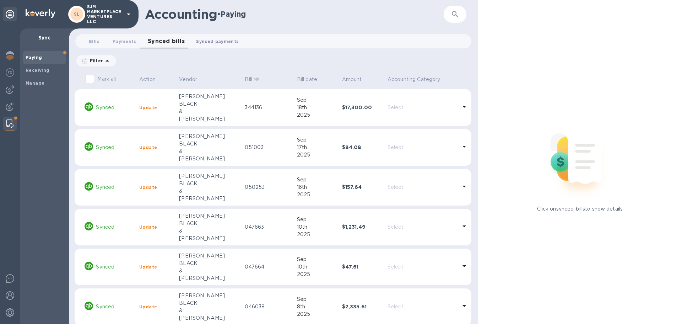
click at [203, 42] on span "Synced payments 0" at bounding box center [217, 41] width 43 height 7
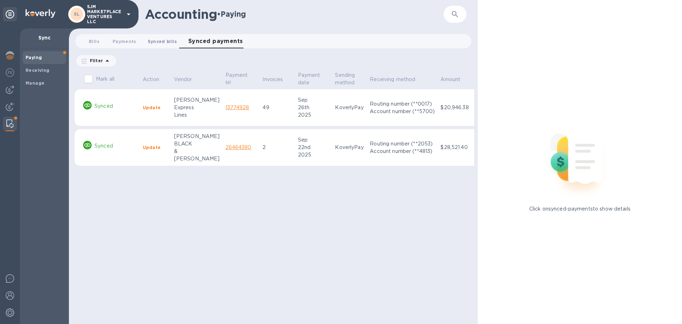
click at [153, 43] on span "Synced bills 0" at bounding box center [162, 41] width 29 height 7
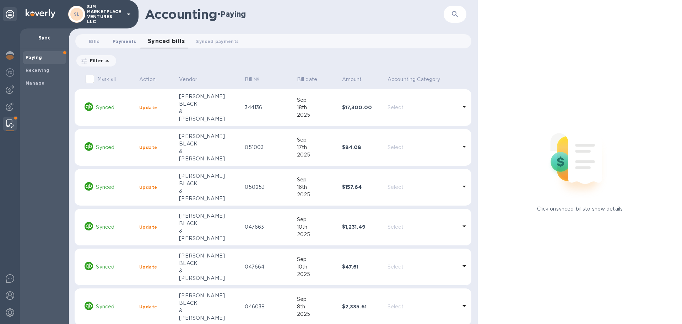
click at [128, 43] on span "Payments 0" at bounding box center [125, 41] width 24 height 7
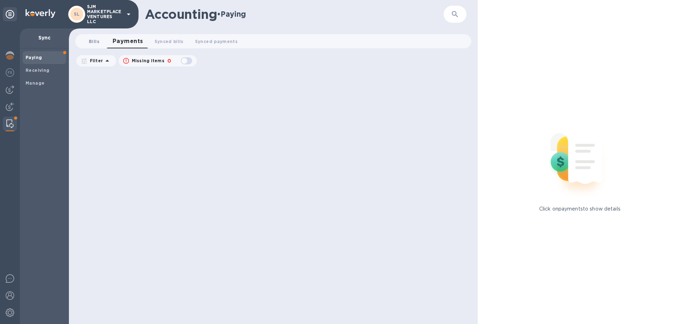
click at [97, 43] on span "Bills 0" at bounding box center [94, 41] width 11 height 7
click at [39, 81] on b "Manage" at bounding box center [35, 82] width 19 height 5
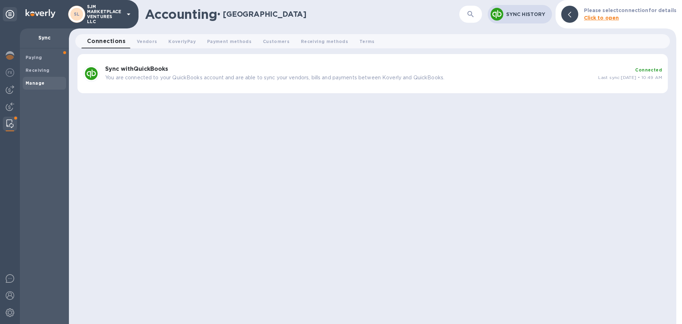
click at [598, 75] on span "Last sync: Oct 02, 2025 • 10:49 AM" at bounding box center [630, 77] width 64 height 5
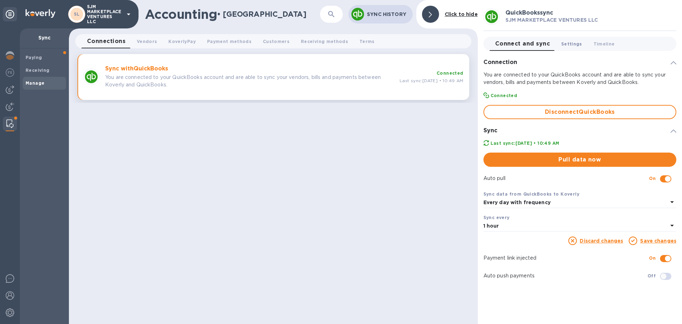
click at [571, 44] on span "Settings 0" at bounding box center [571, 43] width 21 height 7
